Goal: Navigation & Orientation: Understand site structure

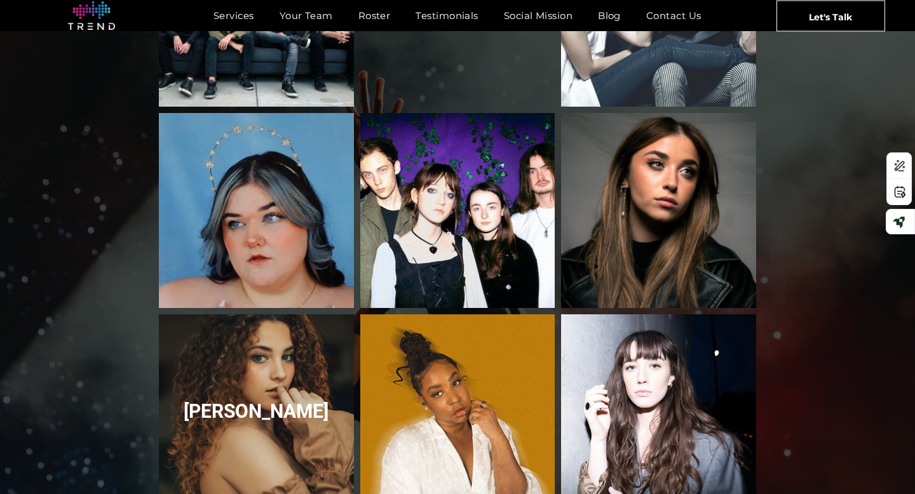
scroll to position [1983, 0]
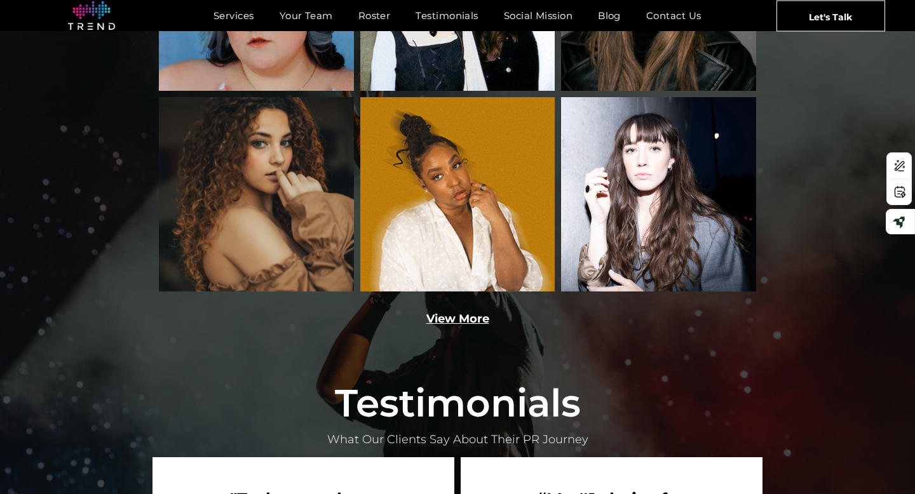
click at [469, 312] on link "View More" at bounding box center [457, 319] width 63 height 14
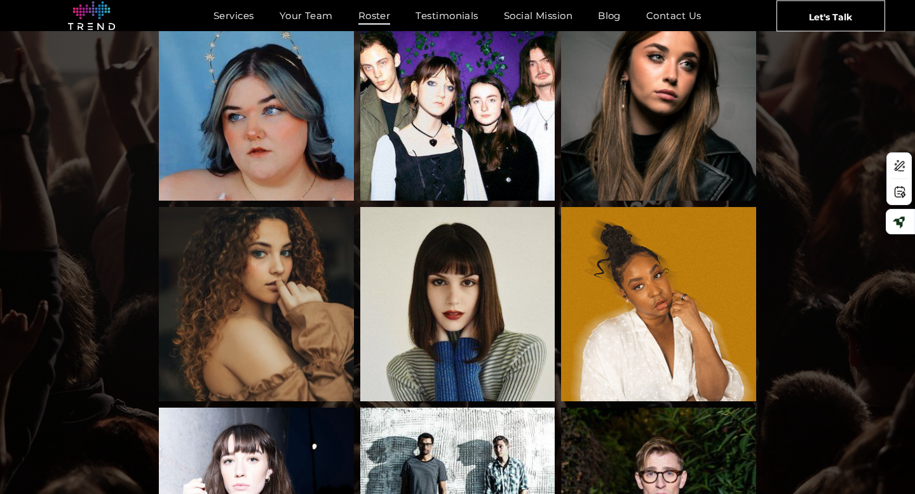
scroll to position [511, 0]
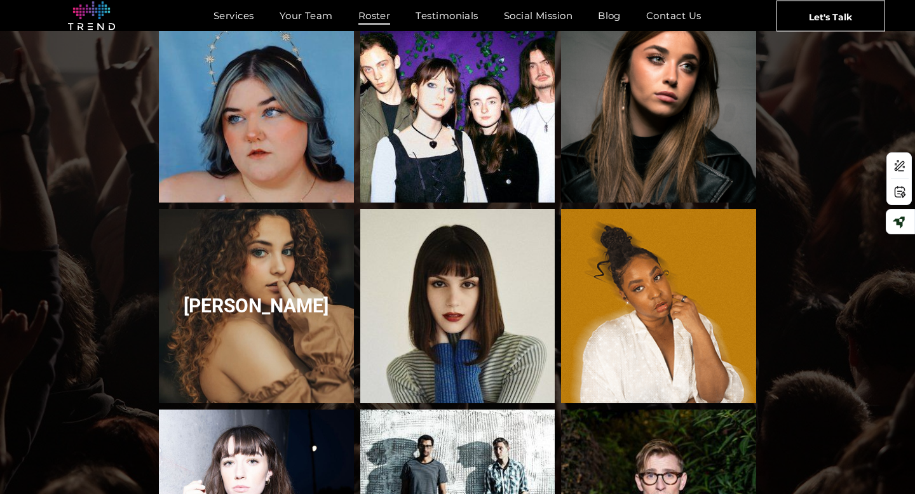
click at [301, 350] on link "Dossi" at bounding box center [256, 306] width 206 height 206
click at [255, 270] on link "Dossi" at bounding box center [256, 306] width 206 height 206
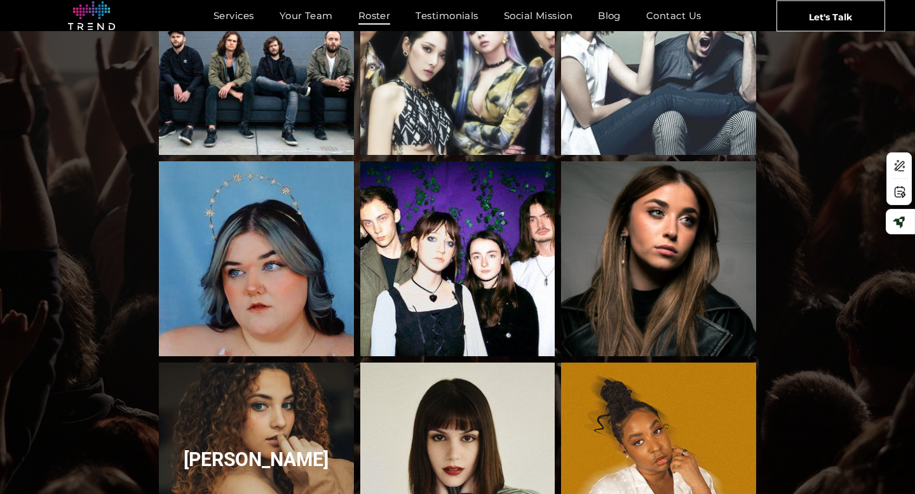
scroll to position [0, 0]
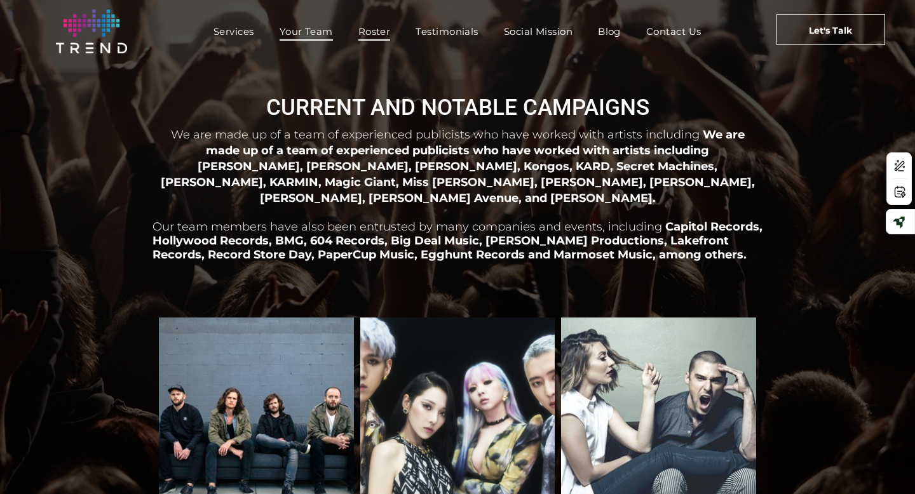
click at [321, 31] on span "Your Team" at bounding box center [306, 31] width 53 height 18
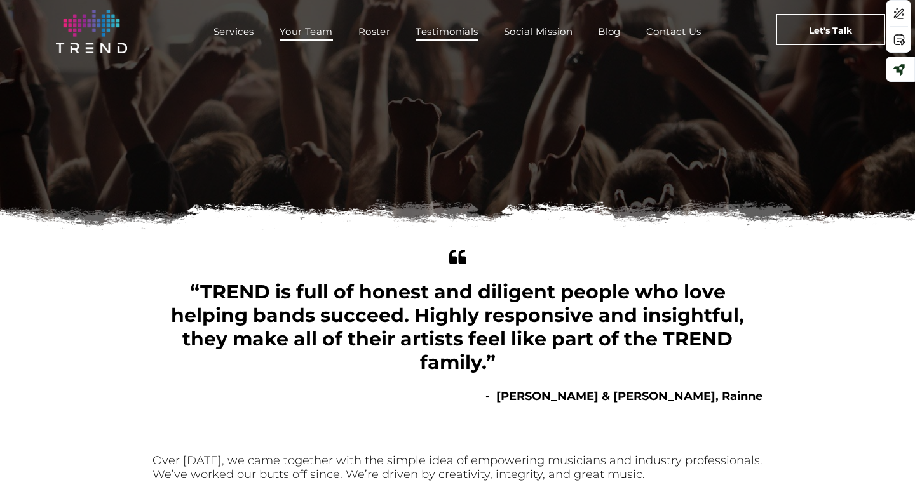
click at [444, 27] on span "Testimonials" at bounding box center [446, 31] width 62 height 18
